Goal: Transaction & Acquisition: Book appointment/travel/reservation

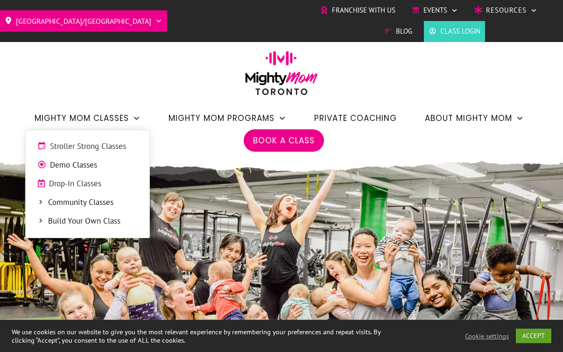
click at [101, 147] on span "Stroller Strong Classes" at bounding box center [94, 146] width 88 height 12
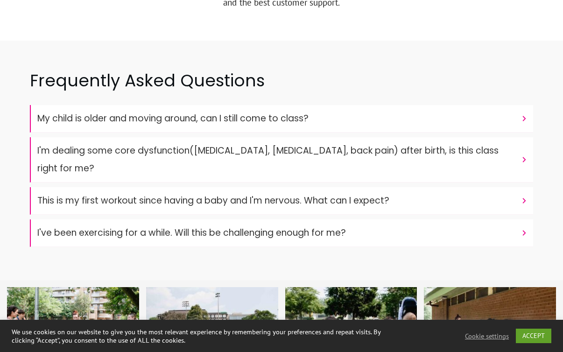
scroll to position [3130, 0]
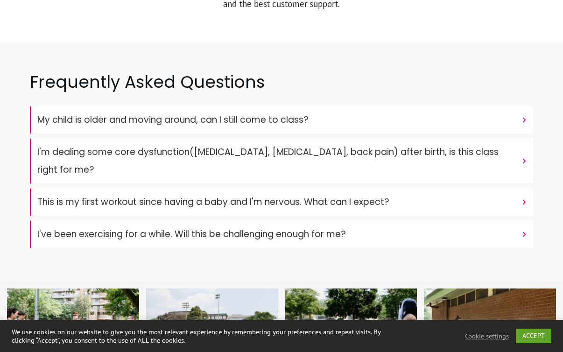
click at [266, 113] on font "My child is older and moving around, can I still come to class?" at bounding box center [172, 119] width 271 height 13
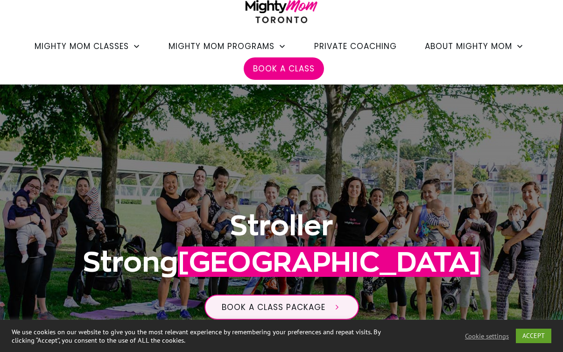
scroll to position [0, 0]
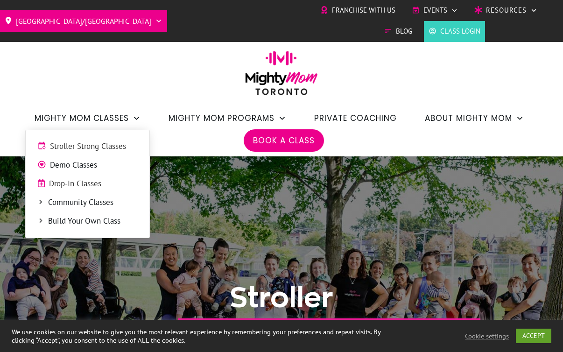
click at [64, 203] on span "Community Classes" at bounding box center [93, 202] width 90 height 12
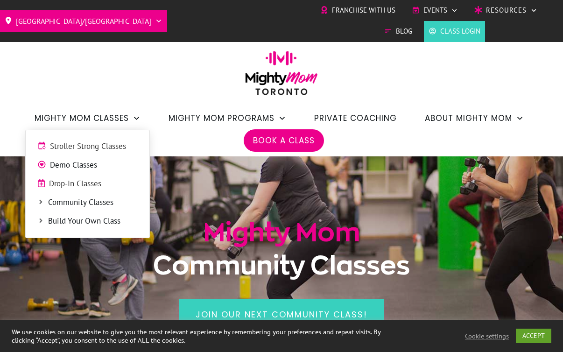
click at [106, 141] on span "Stroller Strong Classes" at bounding box center [94, 146] width 88 height 12
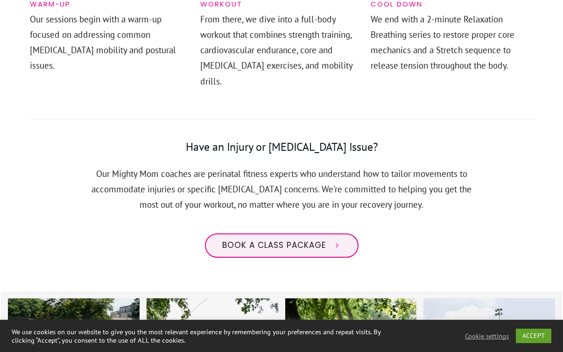
scroll to position [729, 0]
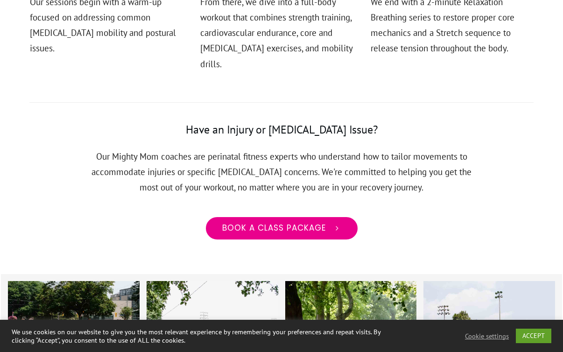
click at [302, 223] on span "Book a class package" at bounding box center [274, 228] width 104 height 10
